Goal: Task Accomplishment & Management: Use online tool/utility

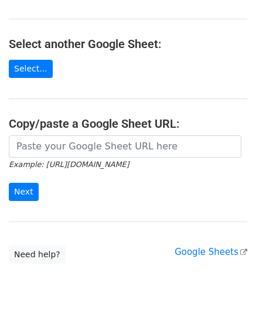
scroll to position [117, 0]
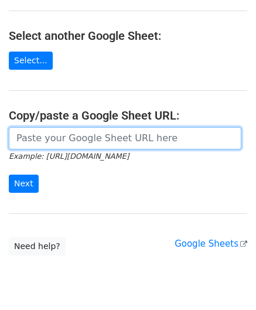
click at [53, 140] on input "url" at bounding box center [125, 138] width 233 height 22
paste input "[URL][DOMAIN_NAME]"
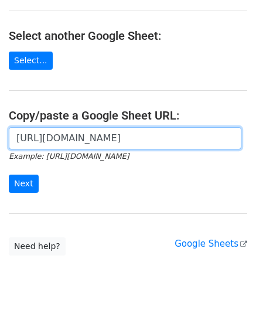
scroll to position [0, 249]
type input "[URL][DOMAIN_NAME]"
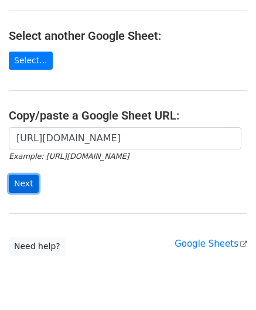
click at [25, 181] on input "Next" at bounding box center [24, 184] width 30 height 18
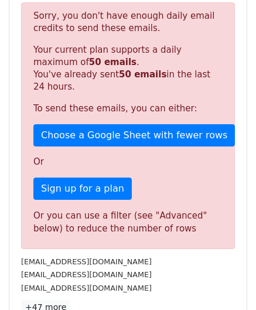
scroll to position [396, 0]
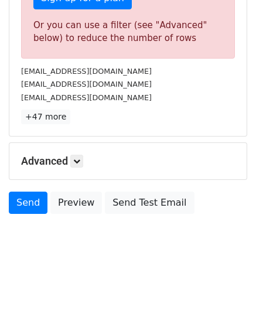
click at [86, 157] on h5 "Advanced" at bounding box center [128, 161] width 214 height 13
click at [83, 157] on link at bounding box center [76, 161] width 13 height 13
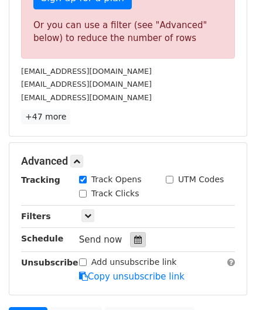
click at [130, 235] on div at bounding box center [138, 239] width 16 height 15
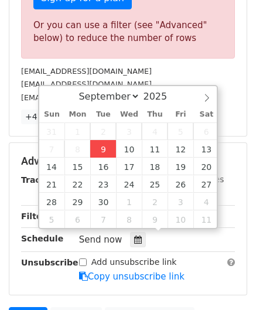
type input "[DATE] 12:00"
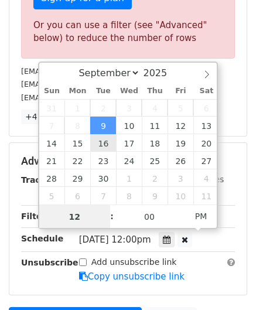
paste input "4"
type input "4"
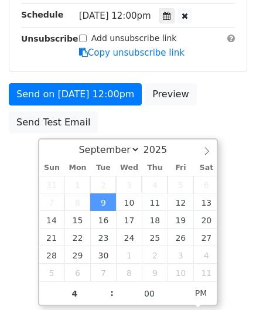
type input "[DATE] 16:00"
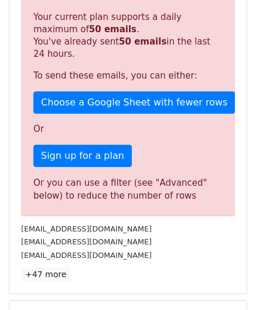
scroll to position [538, 0]
